Goal: Information Seeking & Learning: Learn about a topic

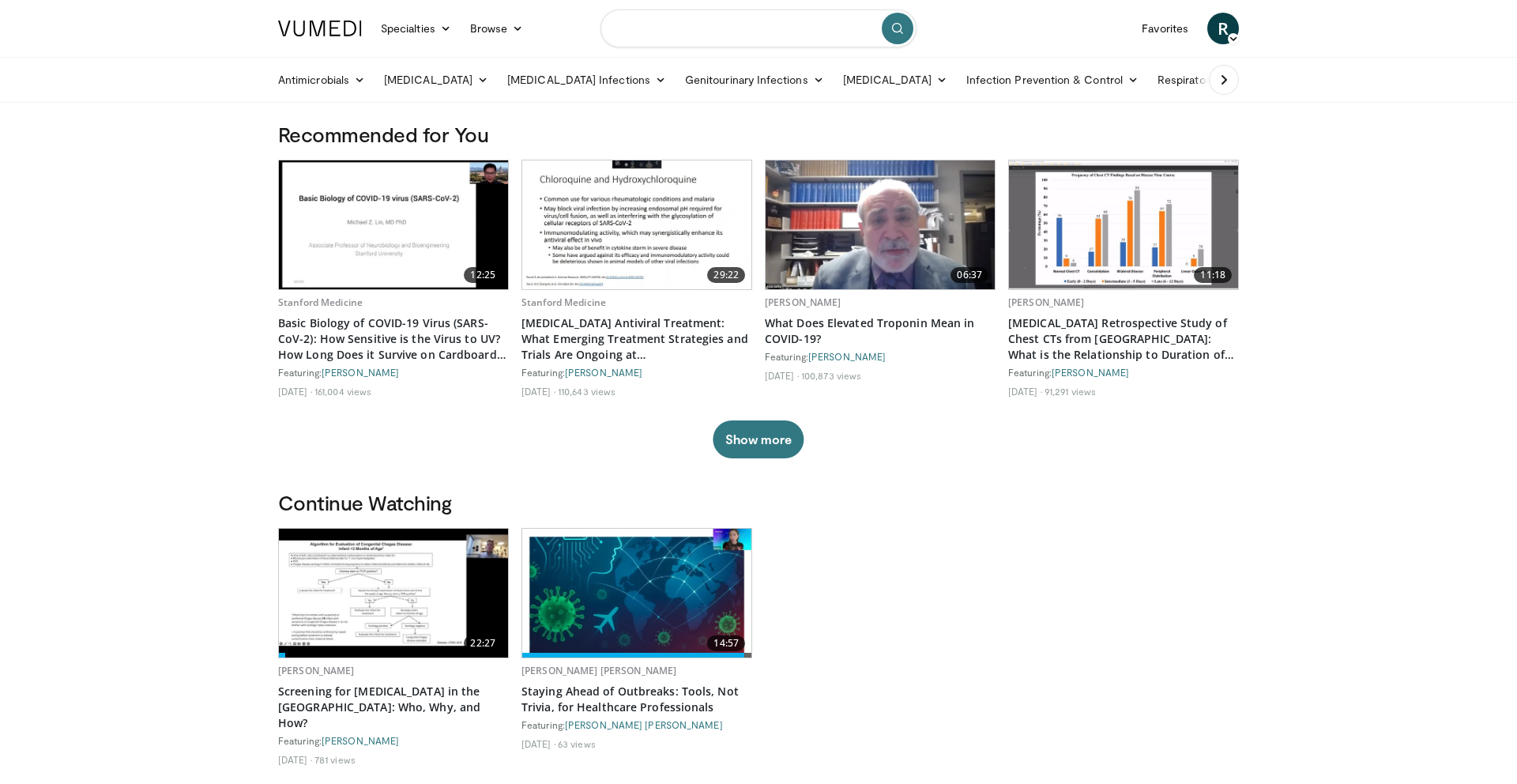
click at [698, 32] on input "Search topics, interventions" at bounding box center [758, 29] width 316 height 38
type input "*****"
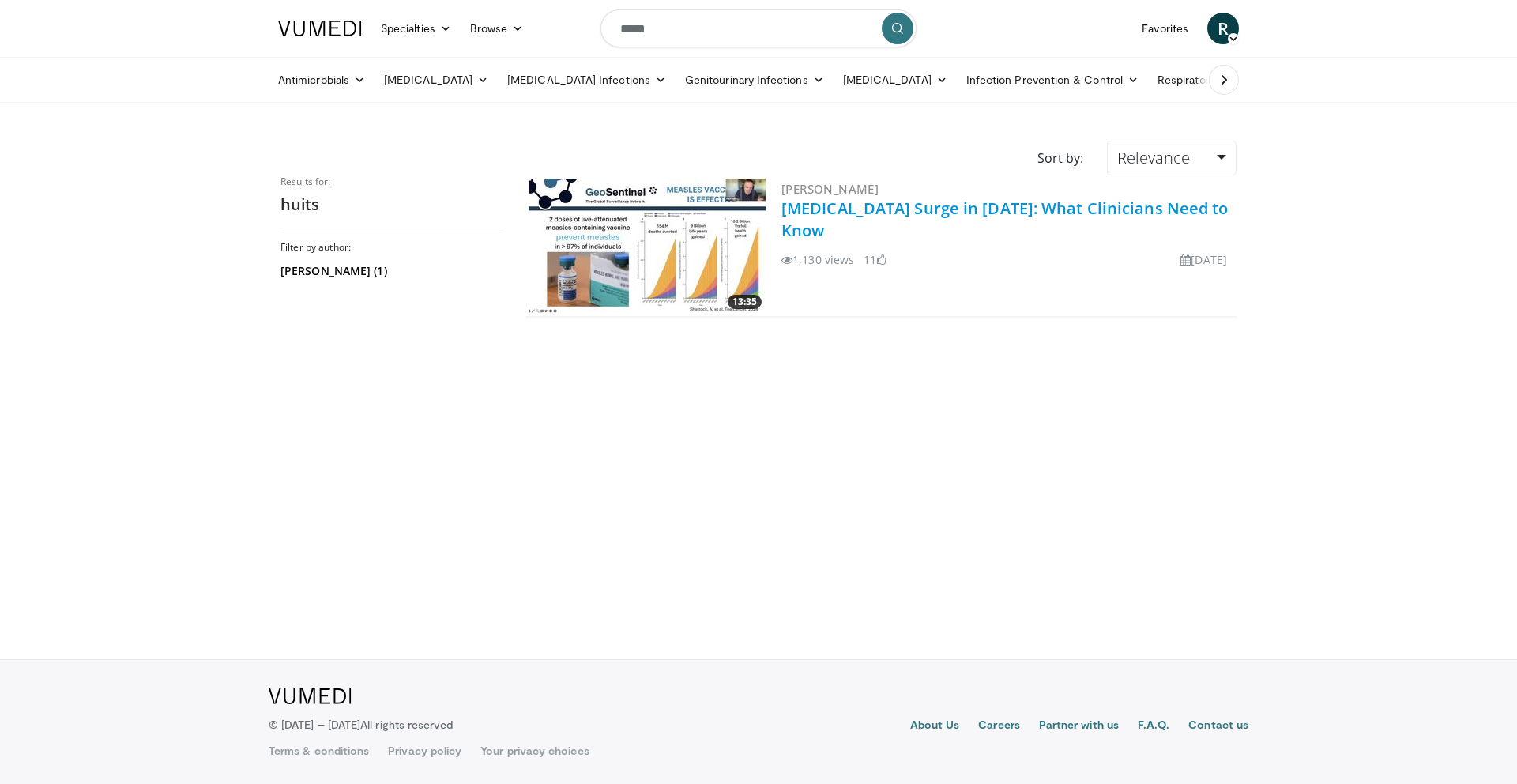
click at [854, 203] on link "[MEDICAL_DATA] Surge in [DATE]: What Clinicians Need to Know" at bounding box center [1005, 219] width 448 height 43
